Goal: Transaction & Acquisition: Purchase product/service

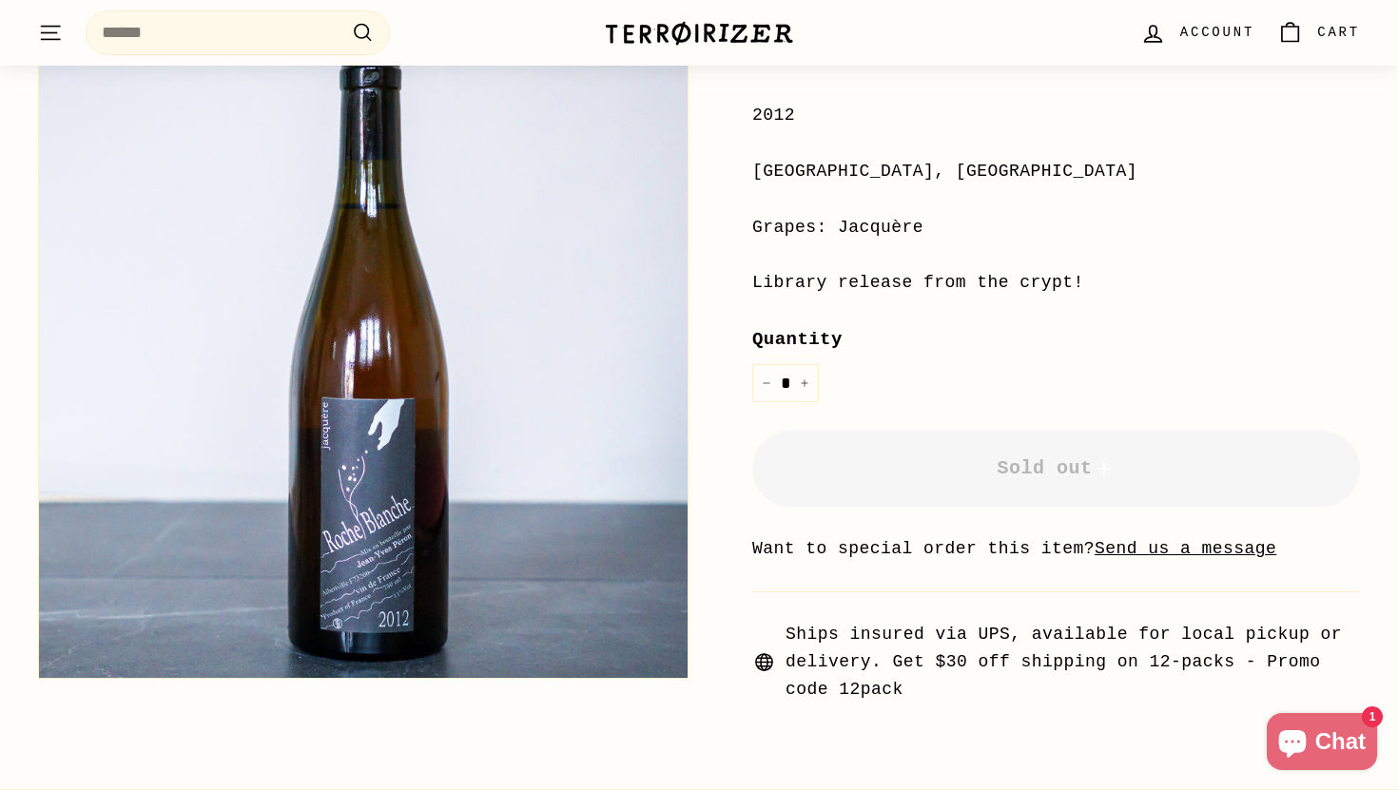
scroll to position [365, 0]
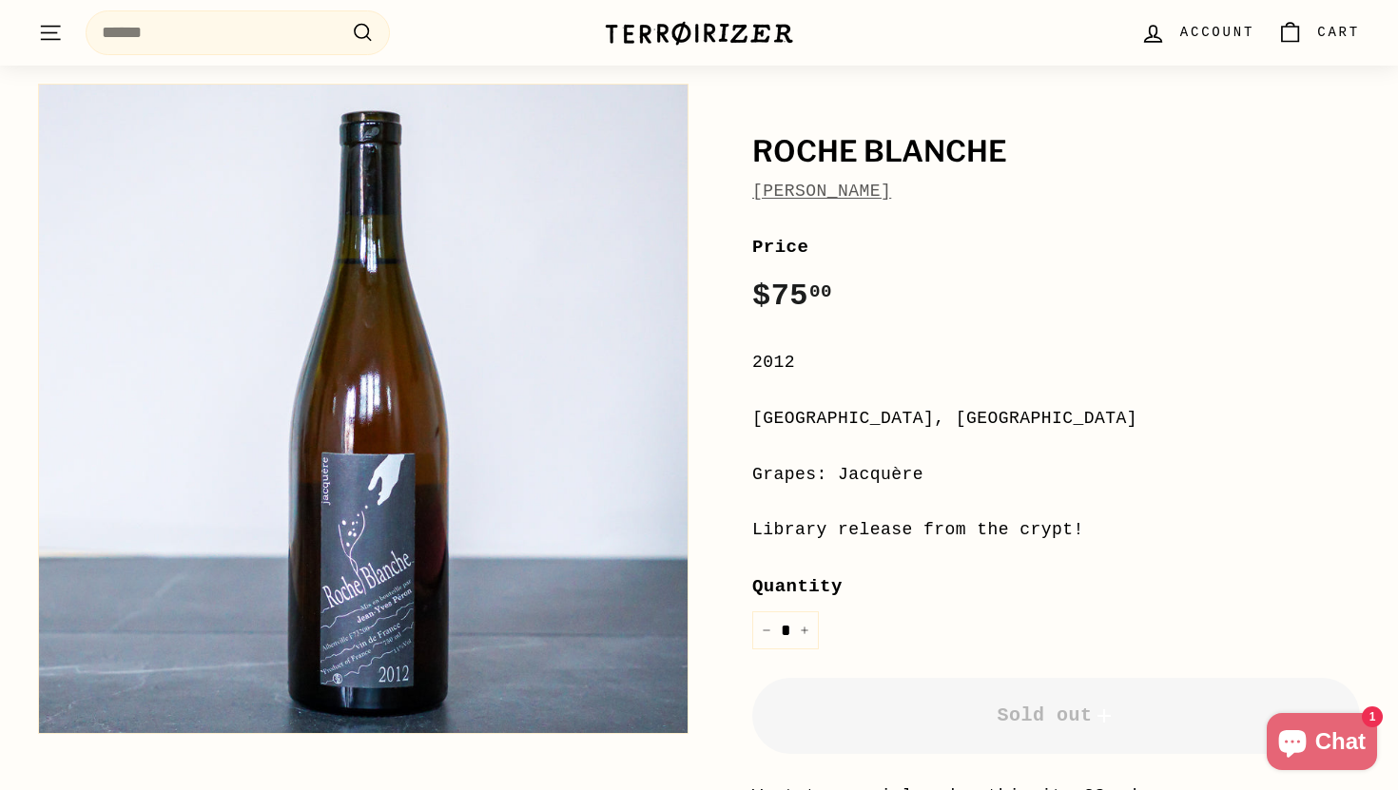
scroll to position [124, 0]
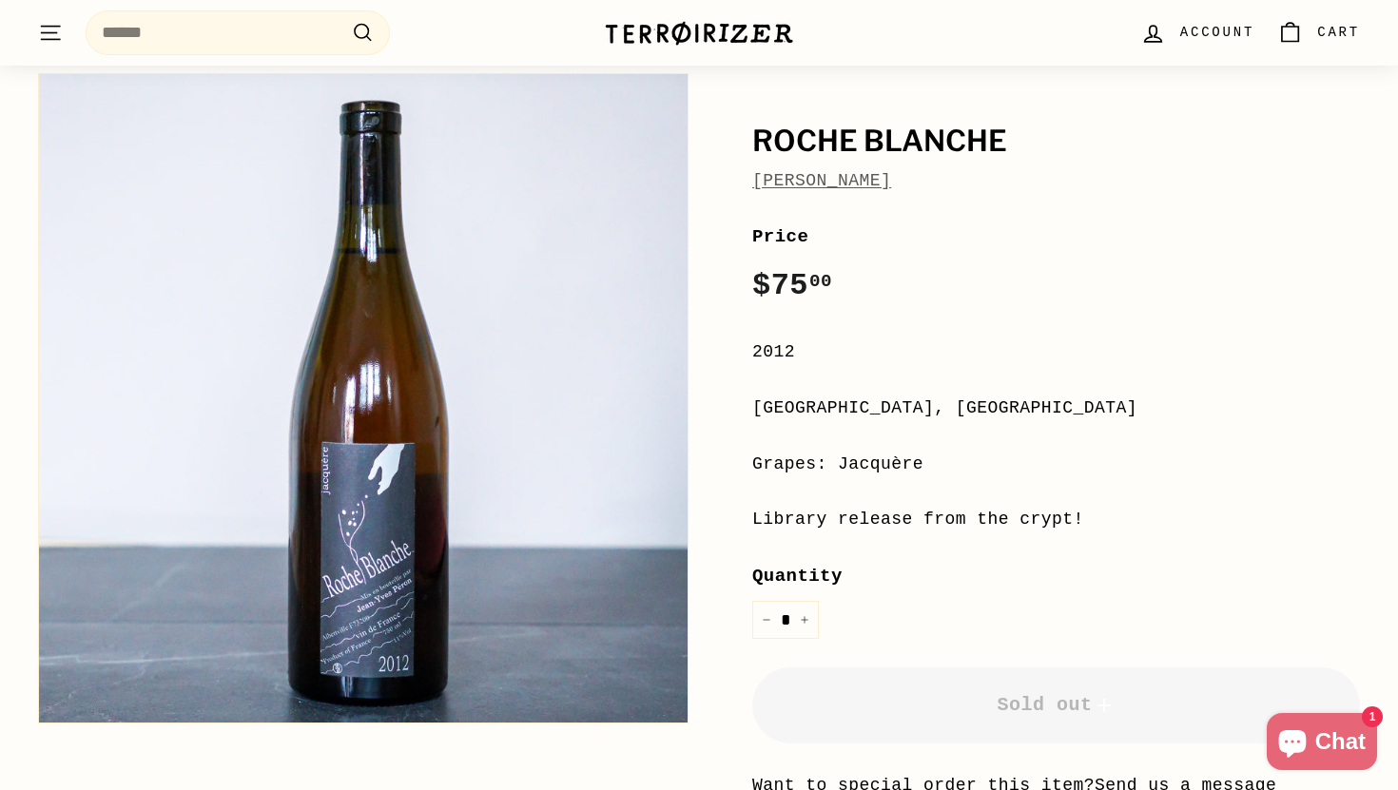
drag, startPoint x: 851, startPoint y: 641, endPoint x: 726, endPoint y: 251, distance: 409.3
click at [726, 251] on div "[PERSON_NAME] [PERSON_NAME] Price Regular price $75 00 $75.00 / 2012 [GEOGRAPHI…" at bounding box center [1034, 502] width 650 height 877
drag, startPoint x: 737, startPoint y: 199, endPoint x: 1000, endPoint y: 591, distance: 472.9
click at [1000, 591] on div "[PERSON_NAME] [PERSON_NAME] Price Regular price $75 00 $75.00 / 2012 [GEOGRAPHI…" at bounding box center [1034, 502] width 650 height 877
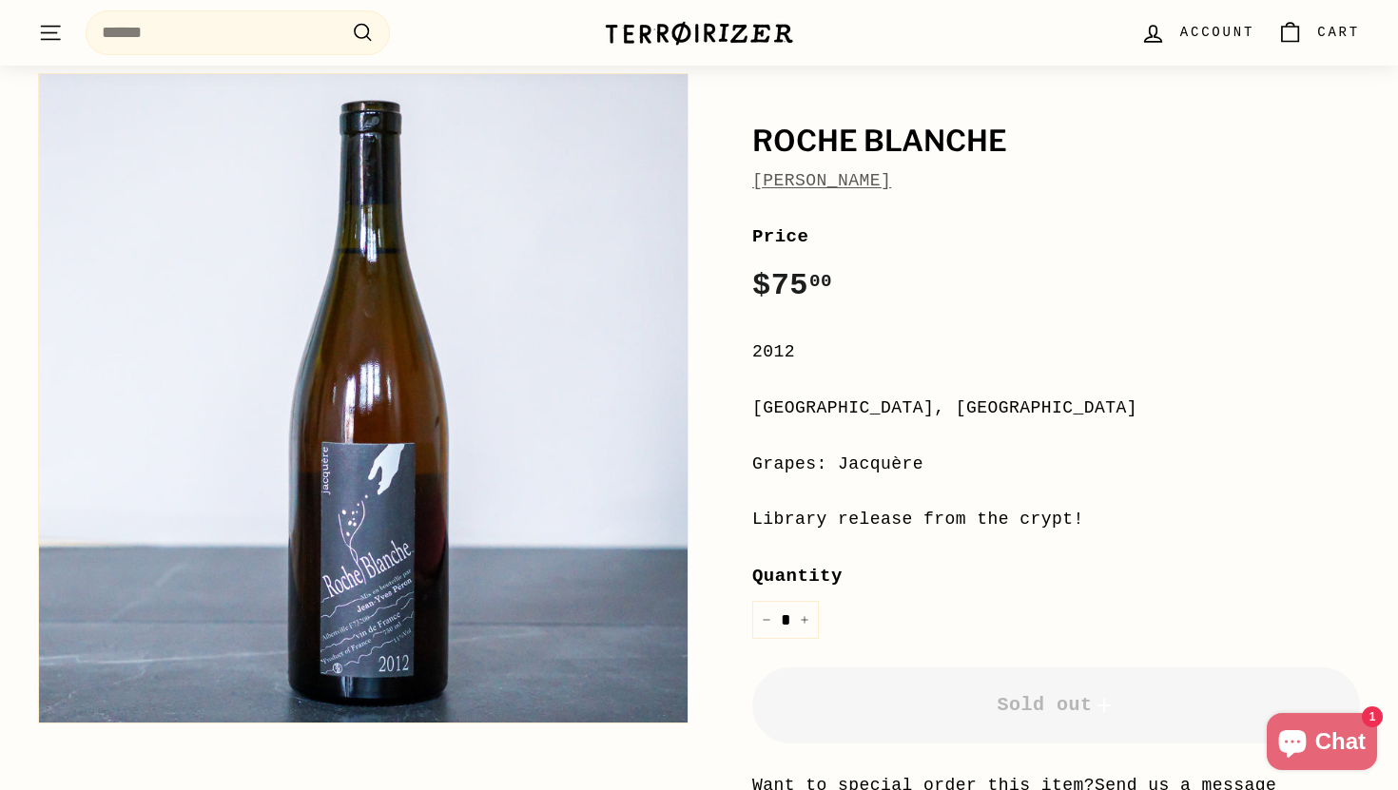
click at [1000, 591] on div "Quantity * − +" at bounding box center [1056, 600] width 608 height 77
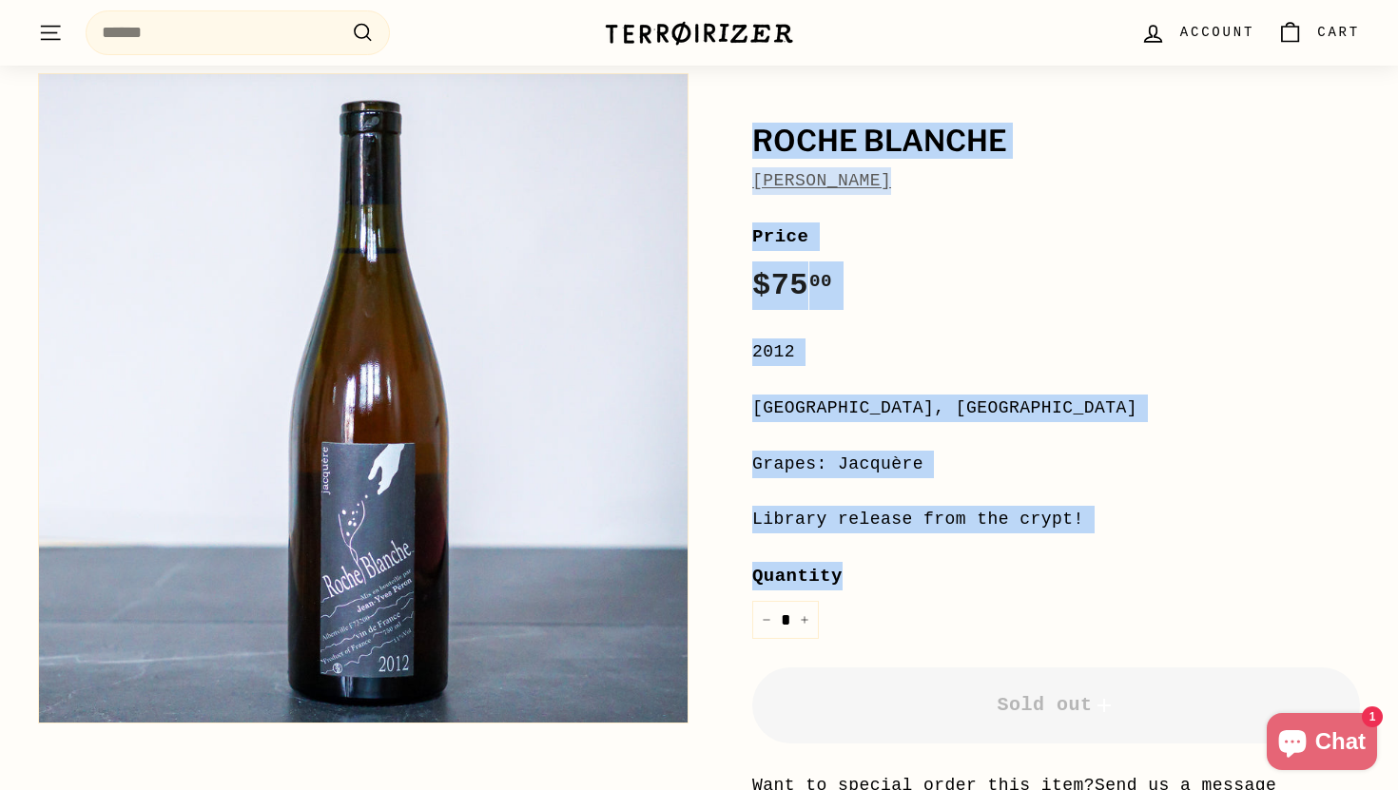
drag, startPoint x: 1000, startPoint y: 591, endPoint x: 723, endPoint y: 122, distance: 545.6
click at [725, 122] on div "[PERSON_NAME] [PERSON_NAME] Price Regular price $75 00 $75.00 / 2012 [GEOGRAPHI…" at bounding box center [1034, 502] width 650 height 877
click at [723, 122] on div "[PERSON_NAME] [PERSON_NAME] Price Regular price $75 00 $75.00 / 2012 [GEOGRAPHI…" at bounding box center [1034, 502] width 650 height 877
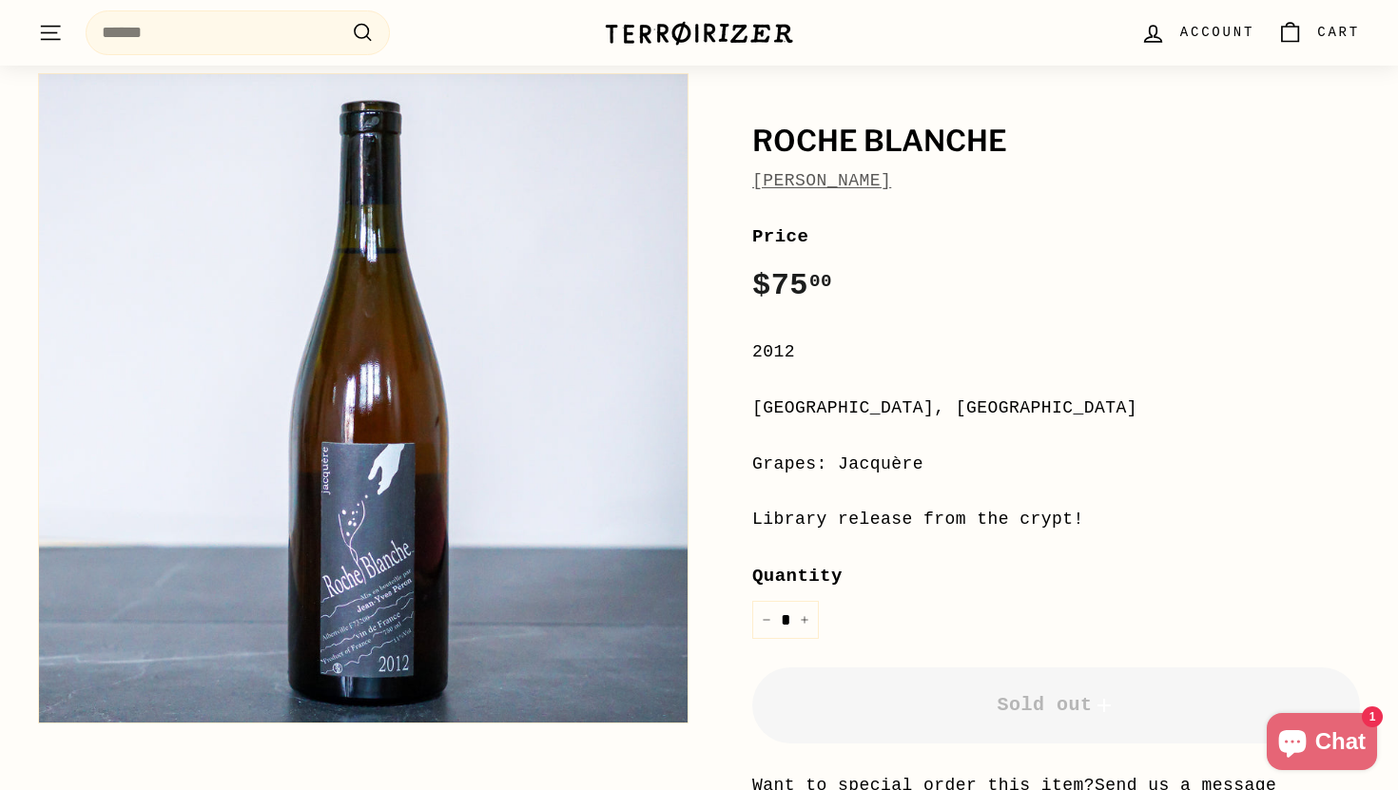
click at [853, 135] on h1 "Roche Blanche" at bounding box center [1056, 142] width 608 height 32
click at [1045, 384] on div "**********" at bounding box center [1056, 580] width 608 height 717
drag, startPoint x: 1018, startPoint y: 627, endPoint x: 883, endPoint y: 626, distance: 135.0
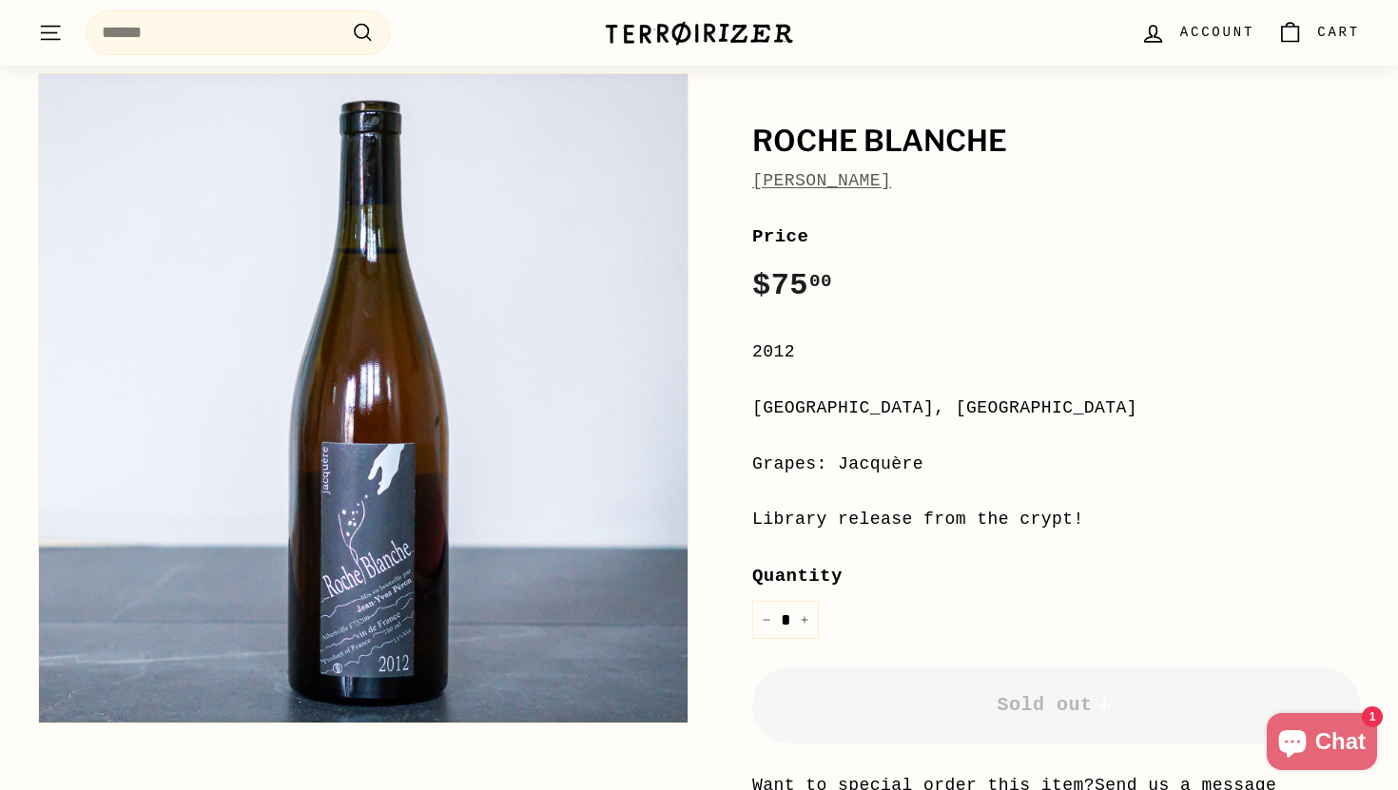
click at [883, 629] on div "Quantity * − +" at bounding box center [1056, 600] width 608 height 77
click at [883, 626] on div "Quantity * − +" at bounding box center [1056, 600] width 608 height 77
click at [926, 572] on label "Quantity" at bounding box center [1056, 576] width 608 height 29
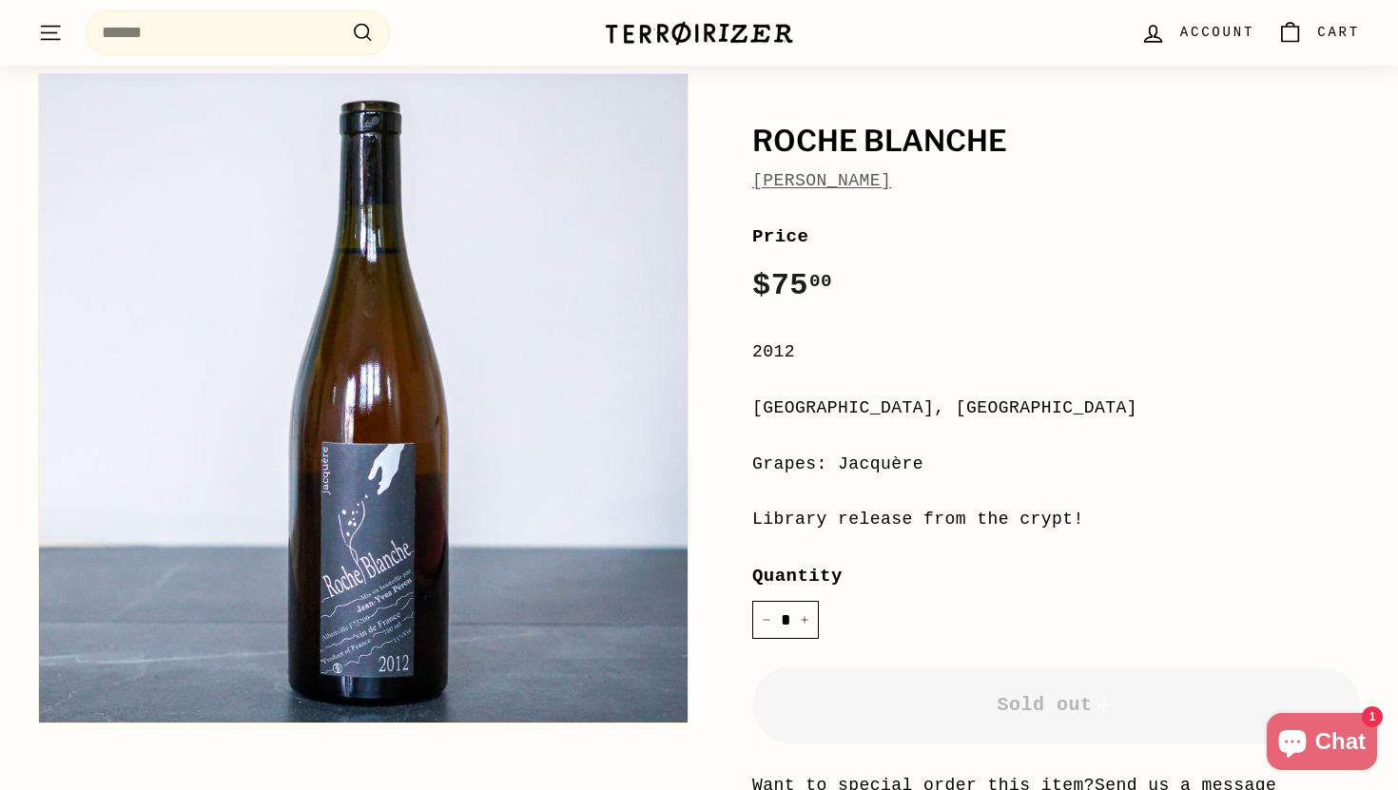
click at [819, 601] on input "*" at bounding box center [785, 620] width 67 height 39
click at [926, 572] on label "Quantity" at bounding box center [1056, 576] width 608 height 29
click at [819, 601] on input "*" at bounding box center [785, 620] width 67 height 39
click at [926, 572] on label "Quantity" at bounding box center [1056, 576] width 608 height 29
click at [819, 601] on input "*" at bounding box center [785, 620] width 67 height 39
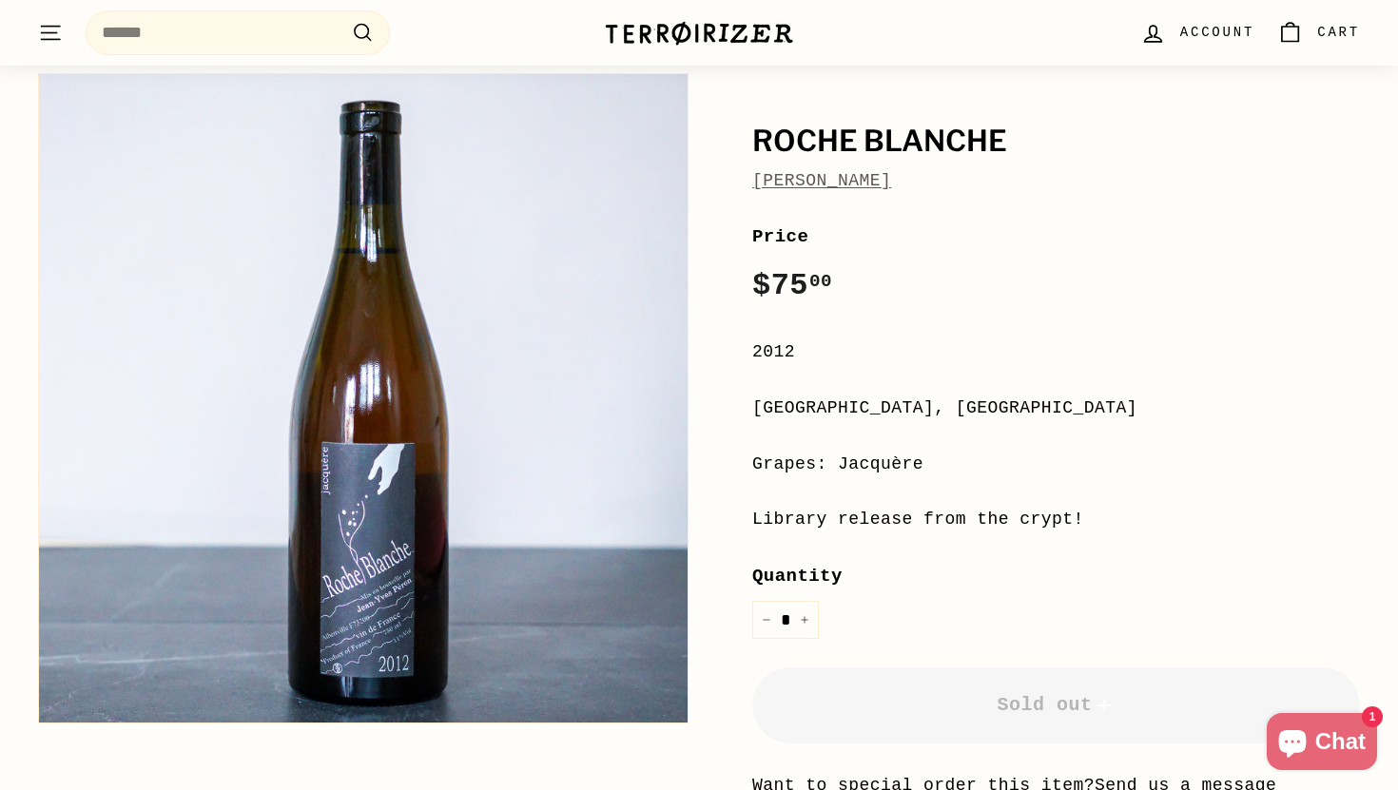
click at [906, 496] on div "**********" at bounding box center [1056, 580] width 608 height 717
click at [851, 445] on div "**********" at bounding box center [1056, 580] width 608 height 717
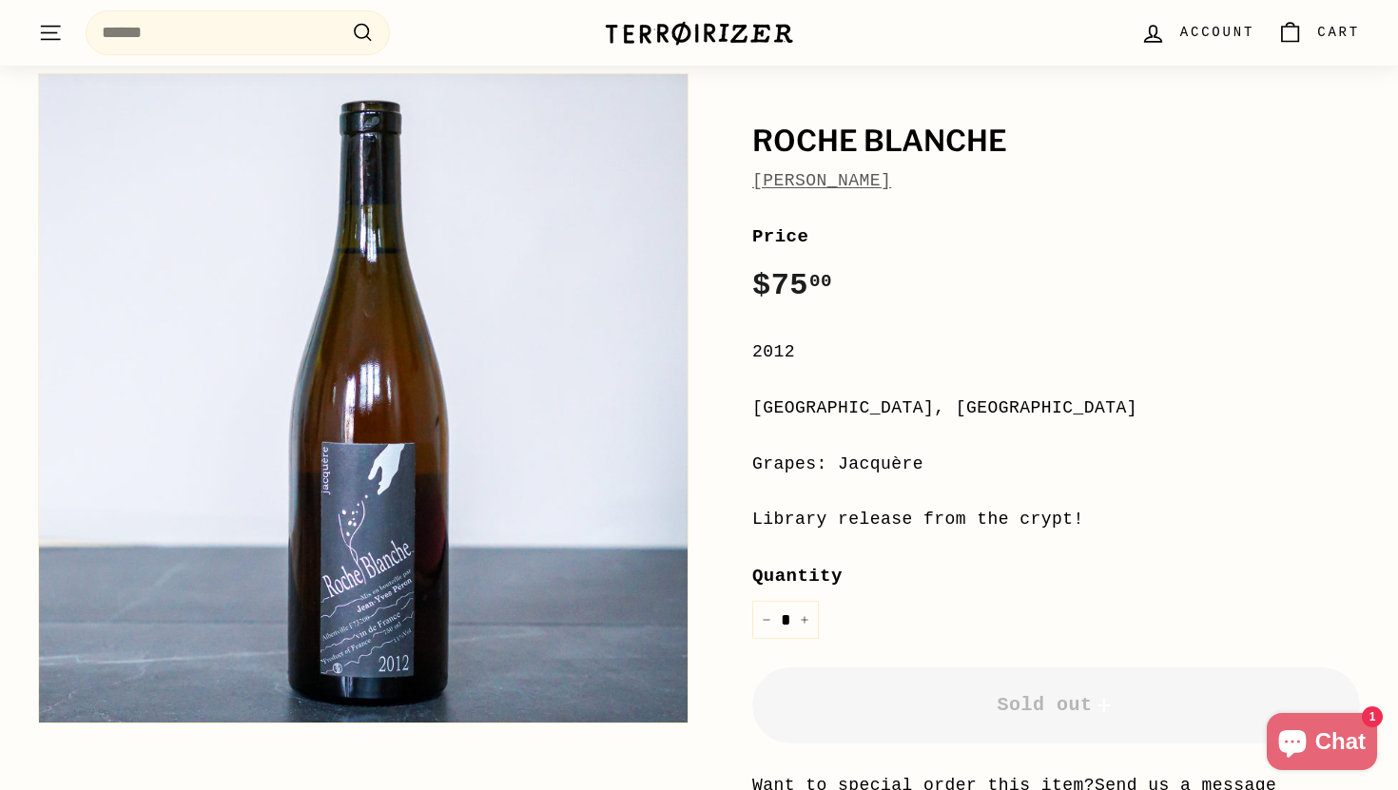
click at [851, 445] on div "**********" at bounding box center [1056, 580] width 608 height 717
click at [824, 404] on div "[GEOGRAPHIC_DATA], [GEOGRAPHIC_DATA]" at bounding box center [1056, 409] width 608 height 28
click at [908, 142] on h1 "Roche Blanche" at bounding box center [1056, 142] width 608 height 32
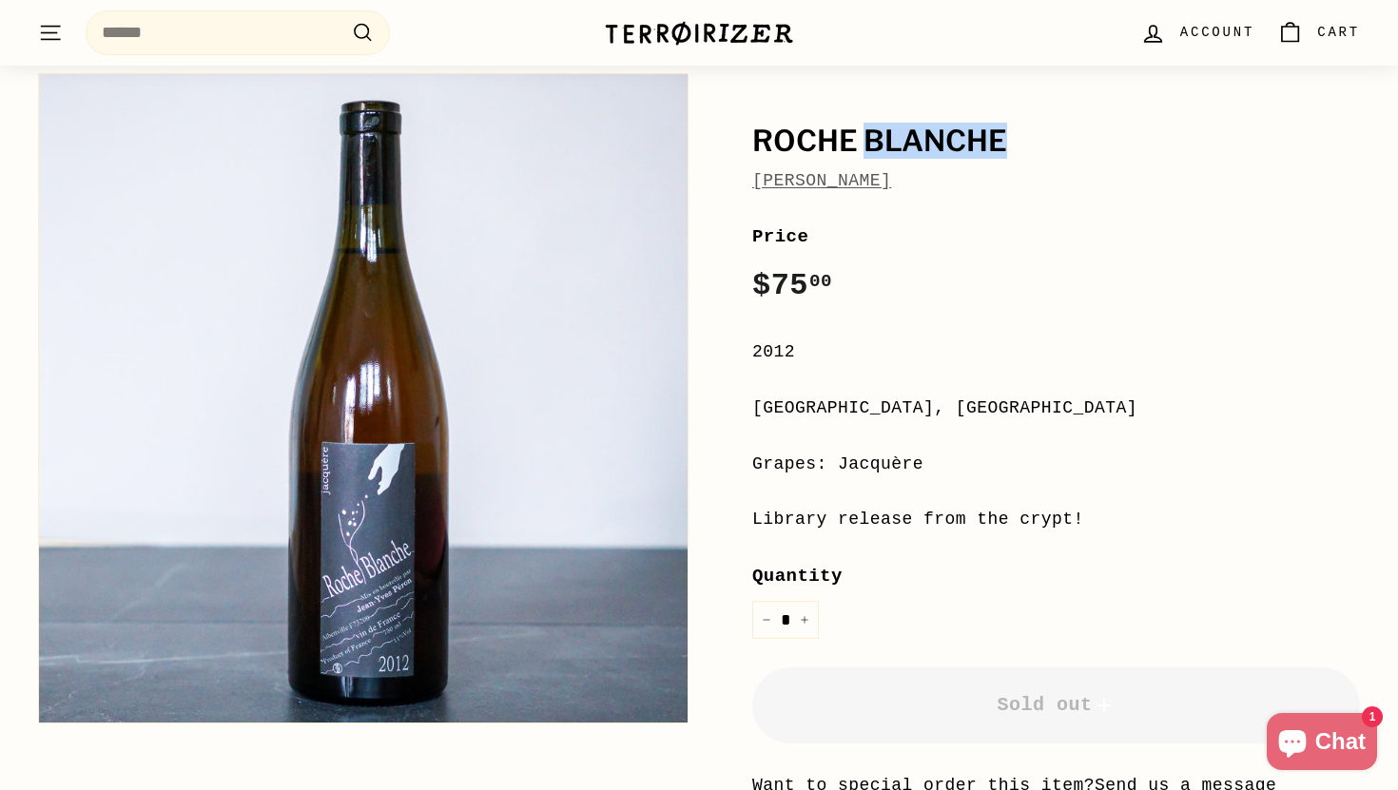
click at [908, 142] on h1 "Roche Blanche" at bounding box center [1056, 142] width 608 height 32
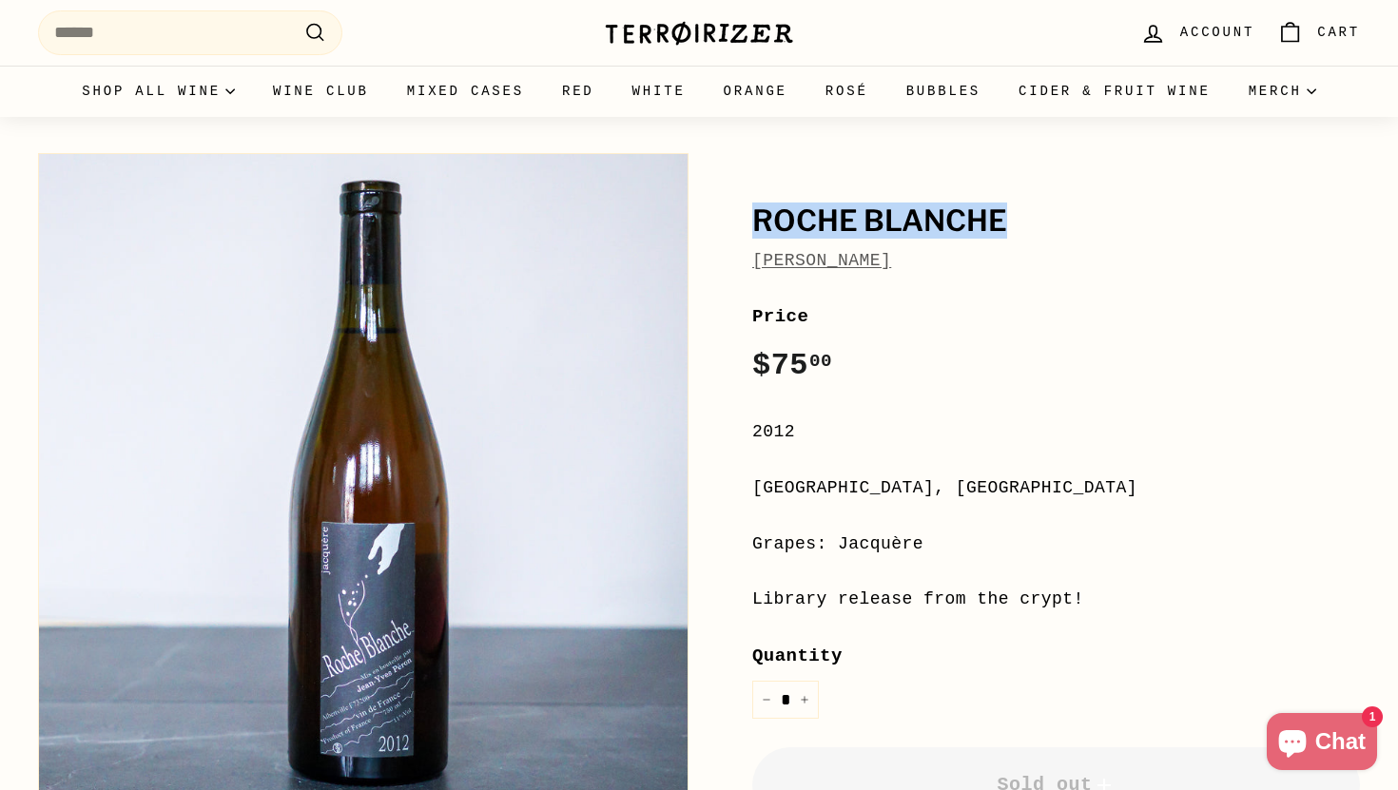
scroll to position [0, 0]
